Goal: Task Accomplishment & Management: Manage account settings

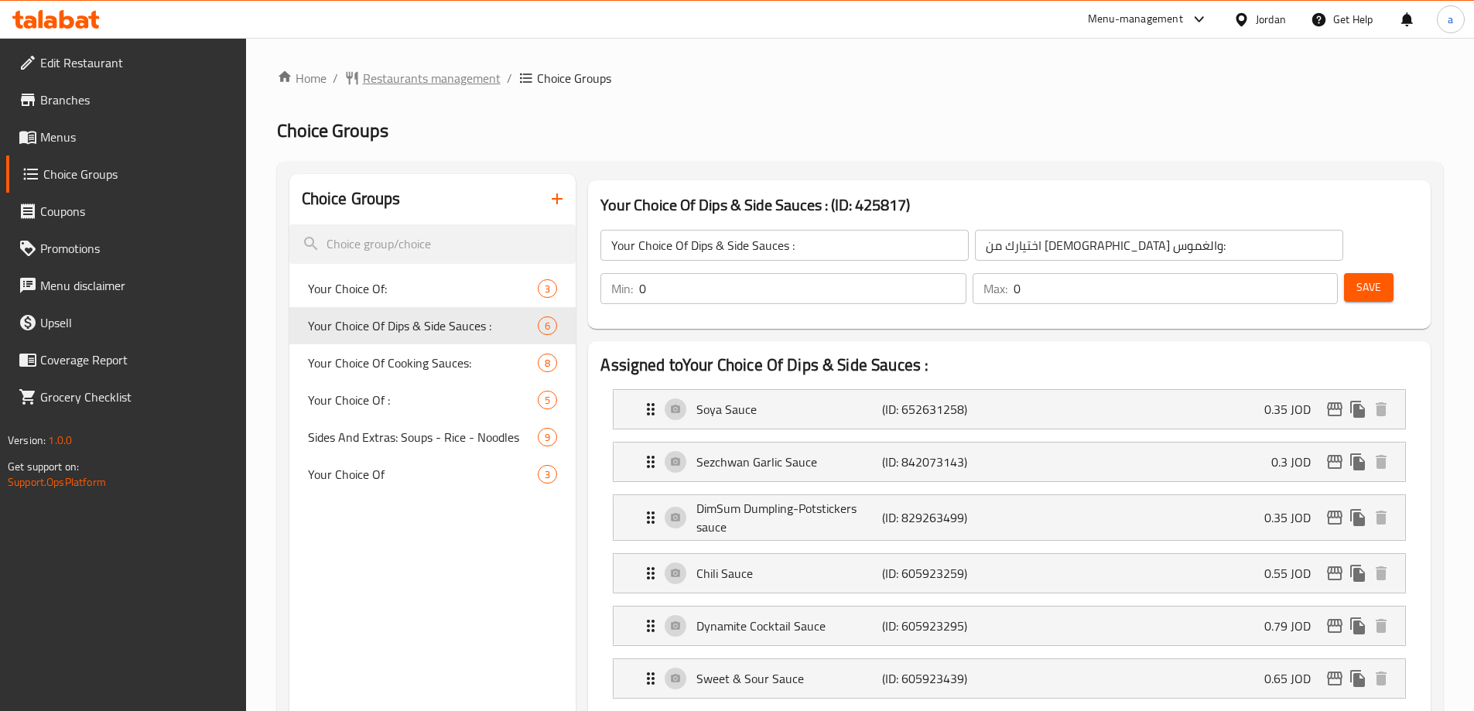
click at [474, 80] on span "Restaurants management" at bounding box center [432, 78] width 138 height 19
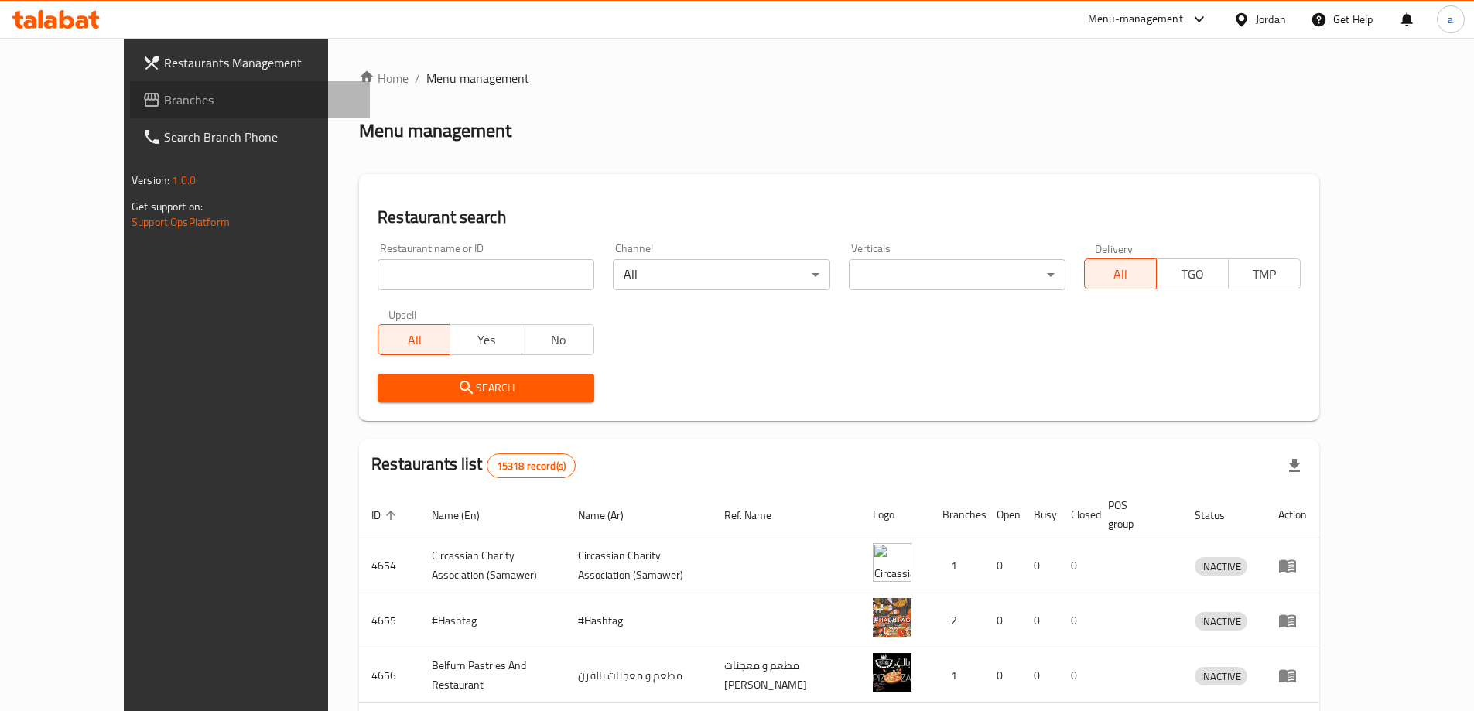
click at [164, 97] on span "Branches" at bounding box center [260, 100] width 193 height 19
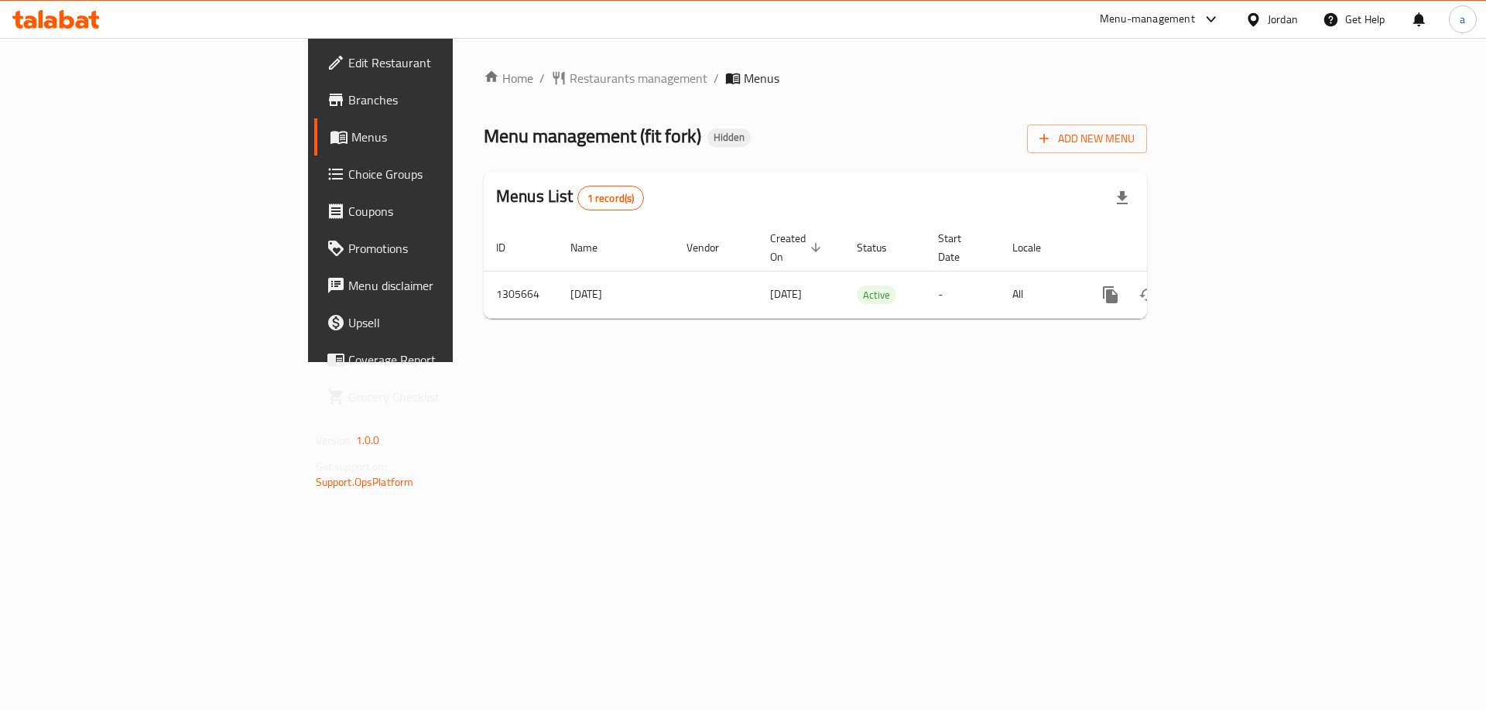
click at [348, 173] on span "Choice Groups" at bounding box center [446, 174] width 196 height 19
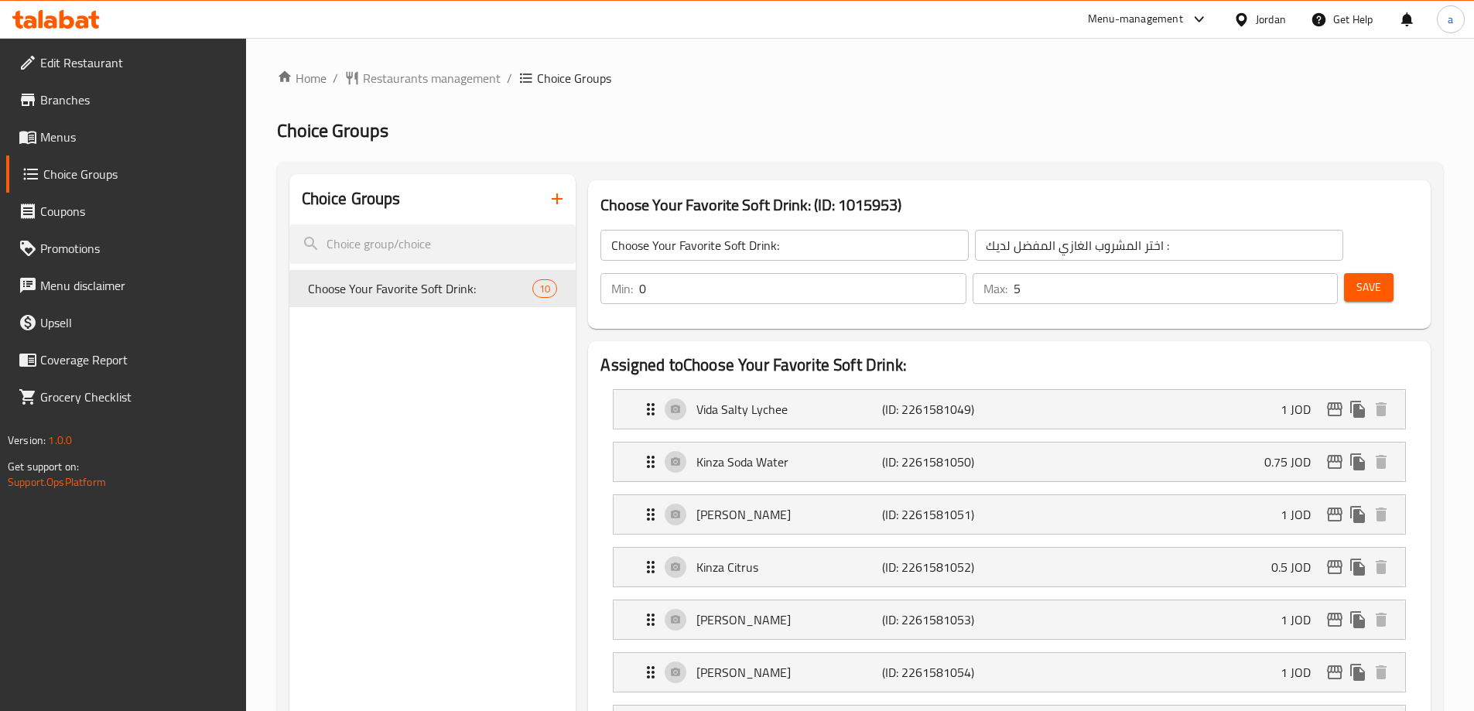
click at [1004, 37] on div "Menu-management Jordan Get Help a" at bounding box center [737, 19] width 1474 height 37
click at [466, 77] on span "Restaurants management" at bounding box center [432, 78] width 138 height 19
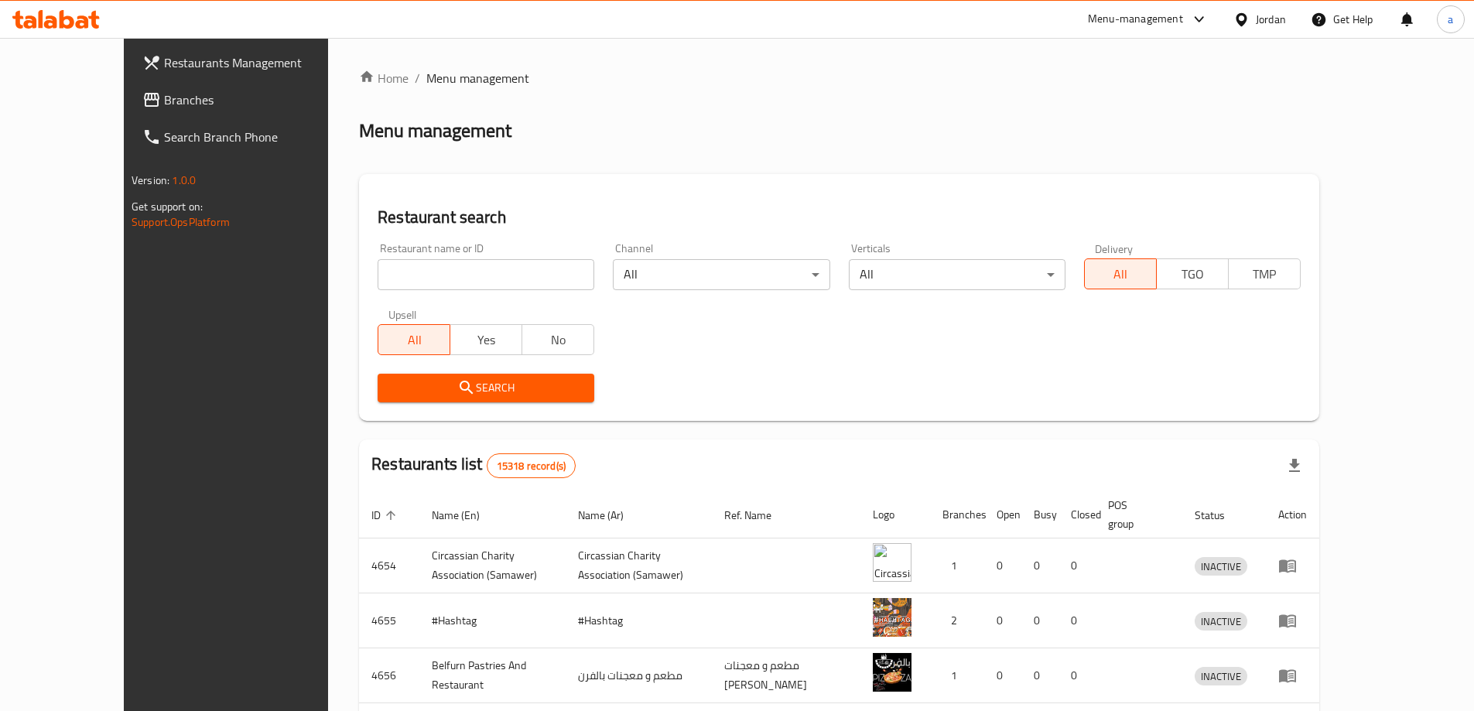
click at [164, 102] on span "Branches" at bounding box center [260, 100] width 193 height 19
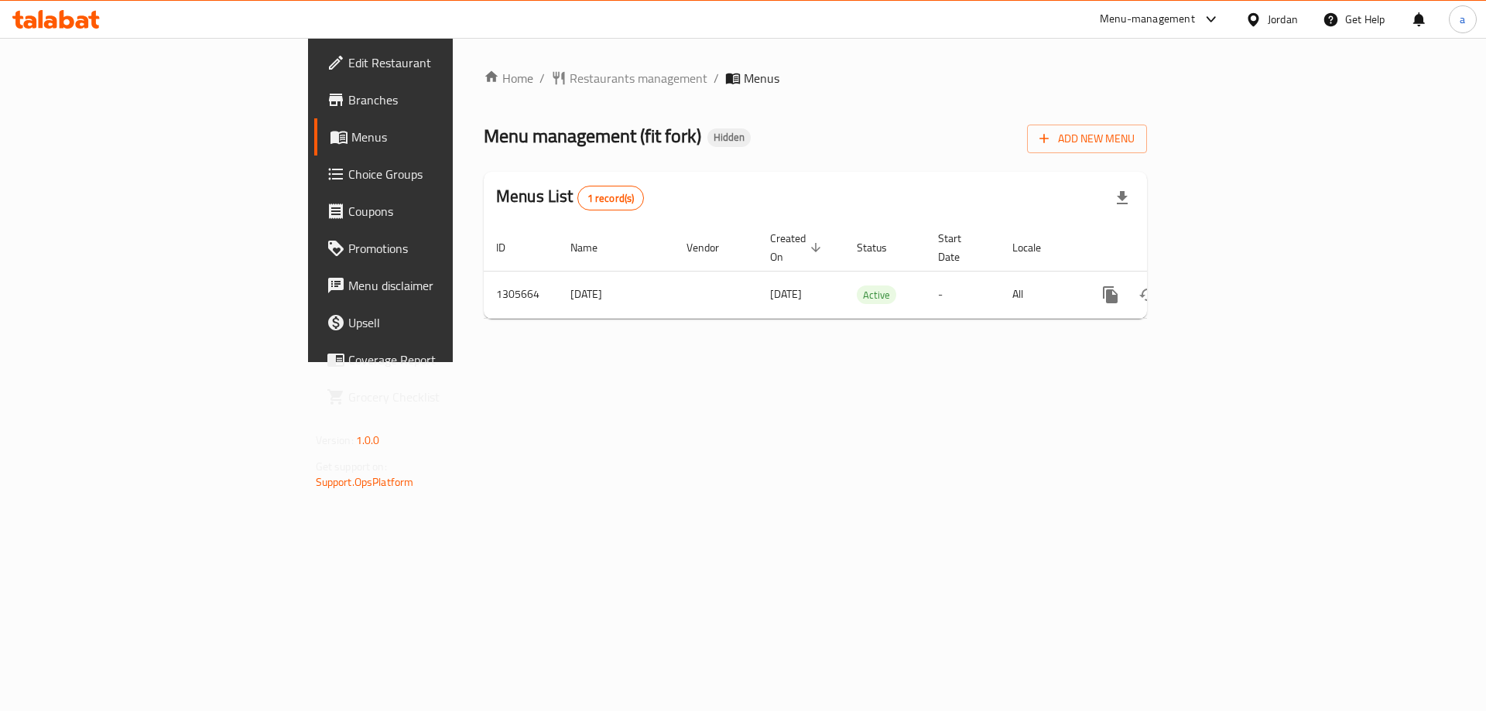
click at [348, 176] on span "Choice Groups" at bounding box center [446, 174] width 196 height 19
